Goal: Task Accomplishment & Management: Manage account settings

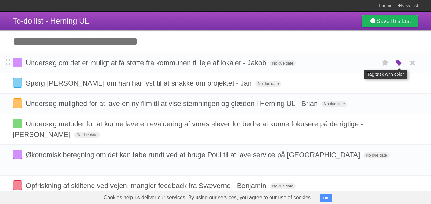
click at [395, 61] on icon "button" at bounding box center [398, 63] width 9 height 8
click at [329, 21] on header "To-do list - Herning UL Save This List" at bounding box center [215, 21] width 431 height 18
click at [257, 40] on input "Add another task" at bounding box center [215, 41] width 431 height 22
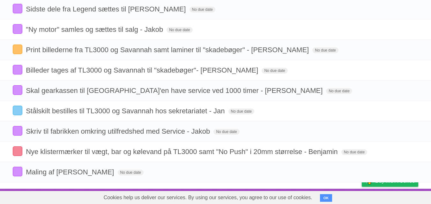
scroll to position [320, 0]
click at [213, 67] on span "Billeder tages af TL3000 og Savannah til "skadebøger"- [PERSON_NAME]" at bounding box center [143, 70] width 234 height 8
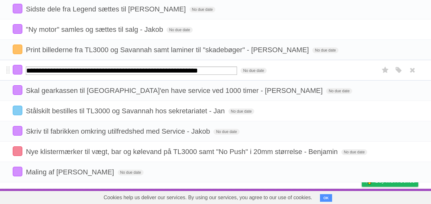
click at [218, 71] on input "**********" at bounding box center [131, 71] width 211 height 8
type input "**********"
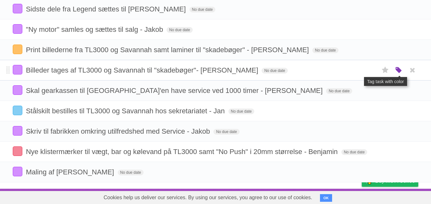
click at [395, 70] on icon "button" at bounding box center [398, 70] width 9 height 8
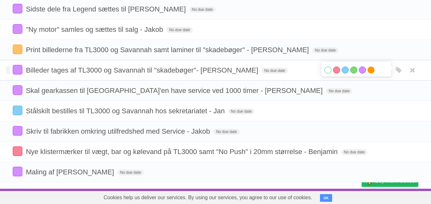
click at [372, 69] on label "Orange" at bounding box center [370, 70] width 7 height 7
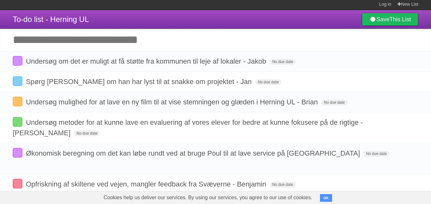
scroll to position [0, 0]
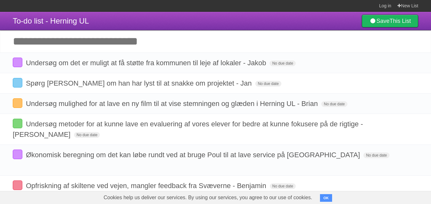
click at [260, 17] on header "To-do list - Herning UL Save This List" at bounding box center [215, 21] width 431 height 18
